Goal: Entertainment & Leisure: Consume media (video, audio)

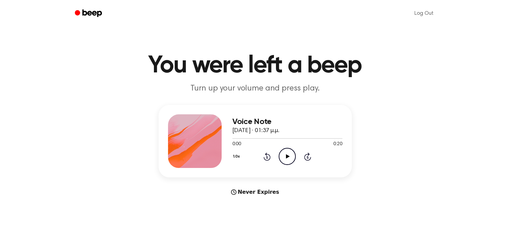
click at [286, 153] on icon "Play Audio" at bounding box center [286, 156] width 17 height 17
click at [284, 155] on icon "Play Audio" at bounding box center [286, 156] width 17 height 17
click at [287, 155] on icon at bounding box center [288, 156] width 4 height 4
click at [284, 162] on icon "Play Audio" at bounding box center [286, 156] width 17 height 17
click at [288, 157] on icon "Play Audio" at bounding box center [286, 156] width 17 height 17
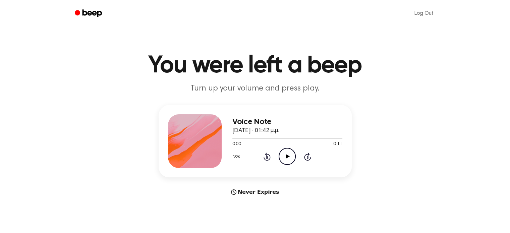
click at [287, 155] on icon at bounding box center [288, 156] width 4 height 4
click at [282, 156] on icon "Play Audio" at bounding box center [286, 156] width 17 height 17
click at [281, 154] on icon "Play Audio" at bounding box center [286, 156] width 17 height 17
click at [282, 151] on icon "Play Audio" at bounding box center [286, 156] width 17 height 17
